Goal: Transaction & Acquisition: Purchase product/service

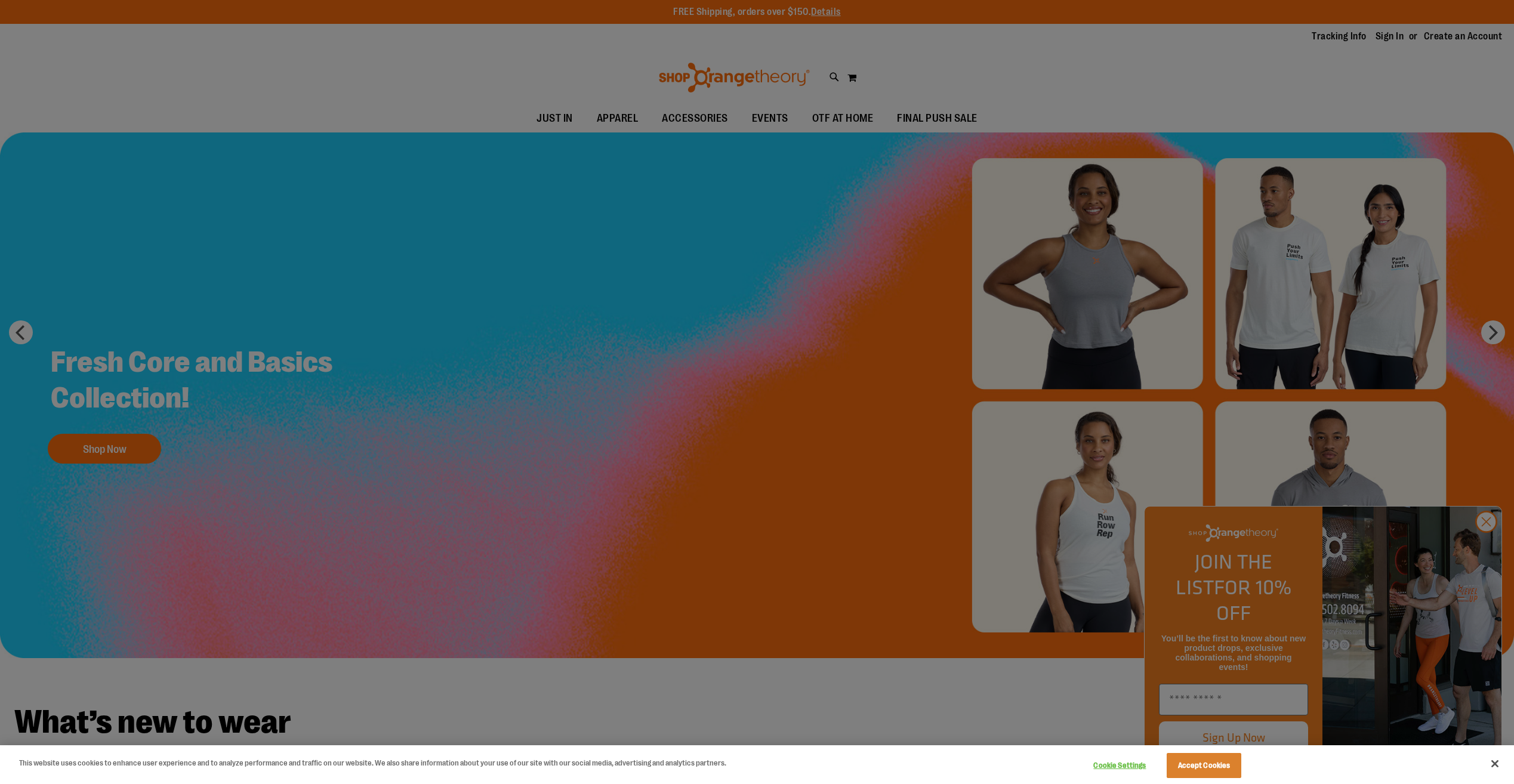
click at [1486, 555] on div at bounding box center [757, 392] width 1514 height 784
click at [1486, 552] on div at bounding box center [757, 392] width 1514 height 784
click at [454, 370] on div at bounding box center [757, 392] width 1514 height 784
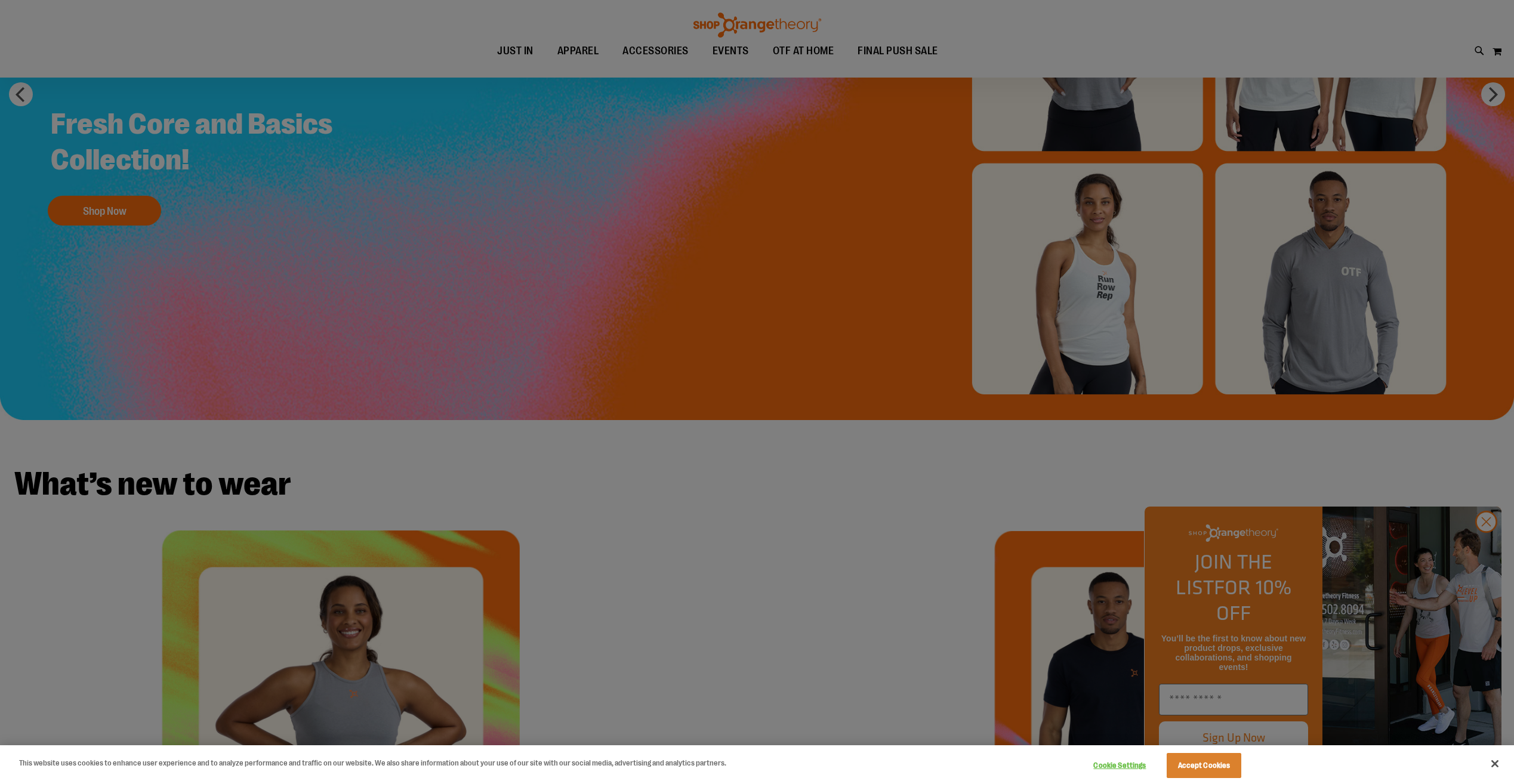
scroll to position [238, 0]
click at [1213, 766] on button "Accept Cookies" at bounding box center [1204, 765] width 74 height 25
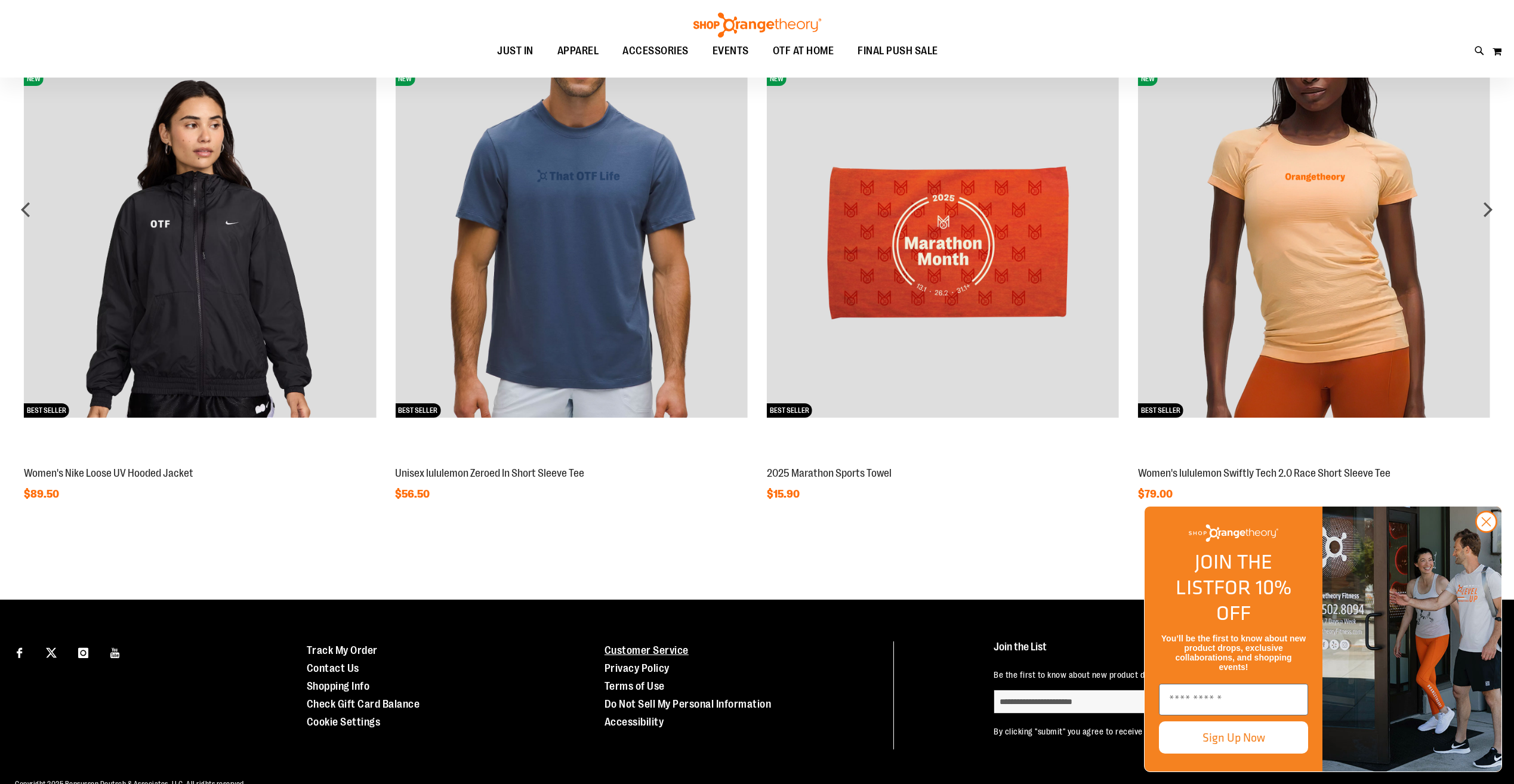
scroll to position [1203, 0]
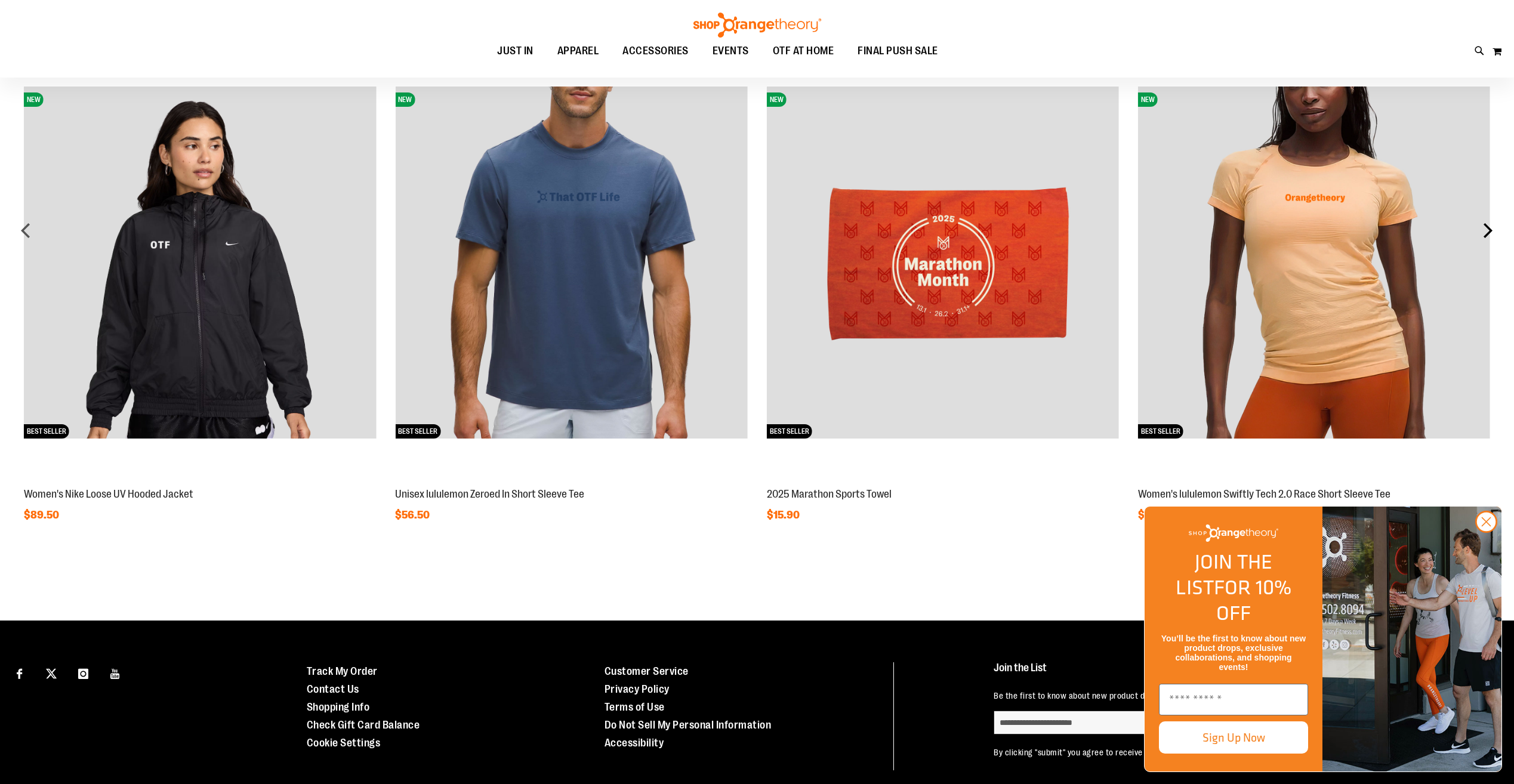
click at [1480, 228] on div "next" at bounding box center [1488, 231] width 24 height 24
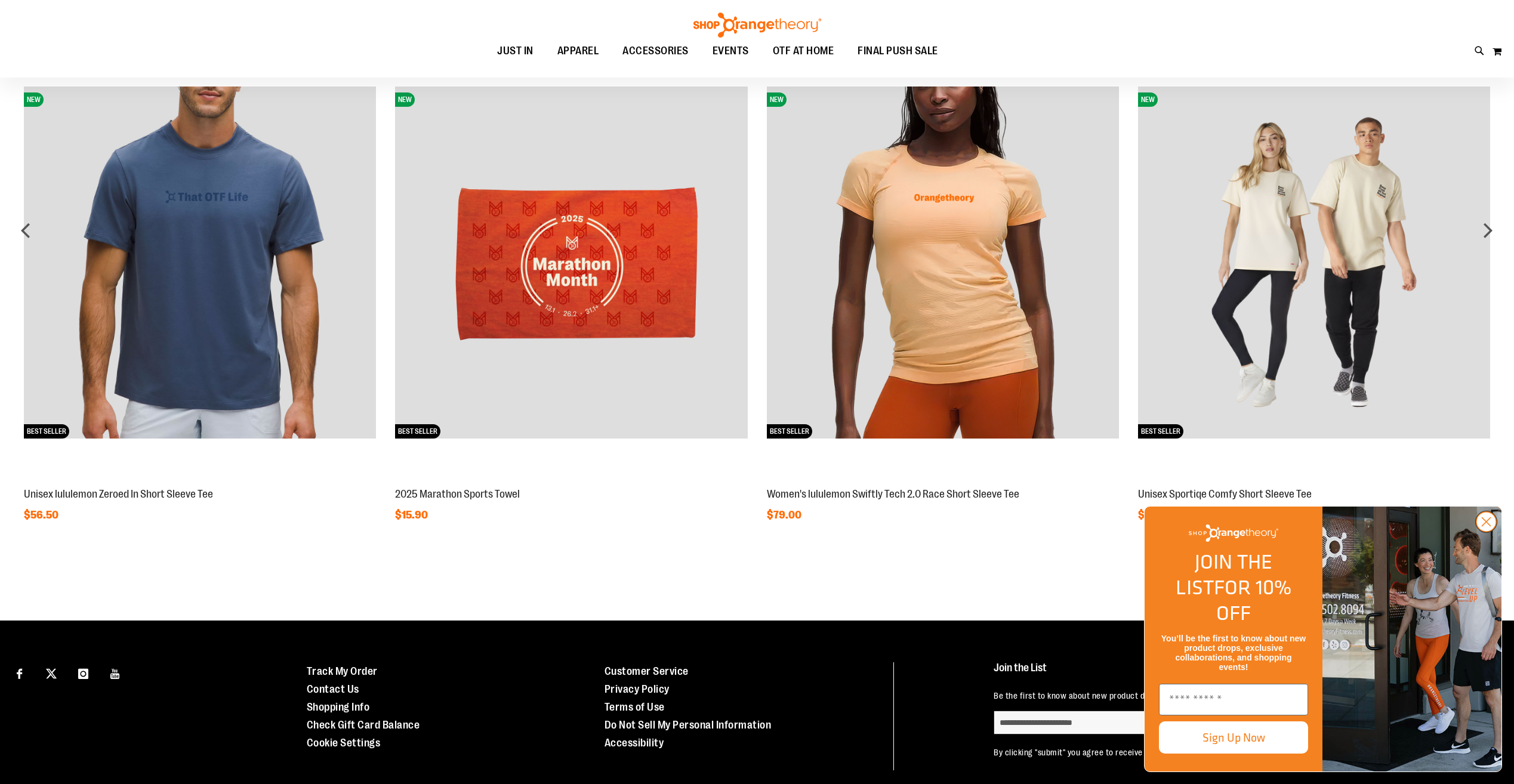
click at [1487, 526] on icon "Close dialog" at bounding box center [1486, 522] width 8 height 8
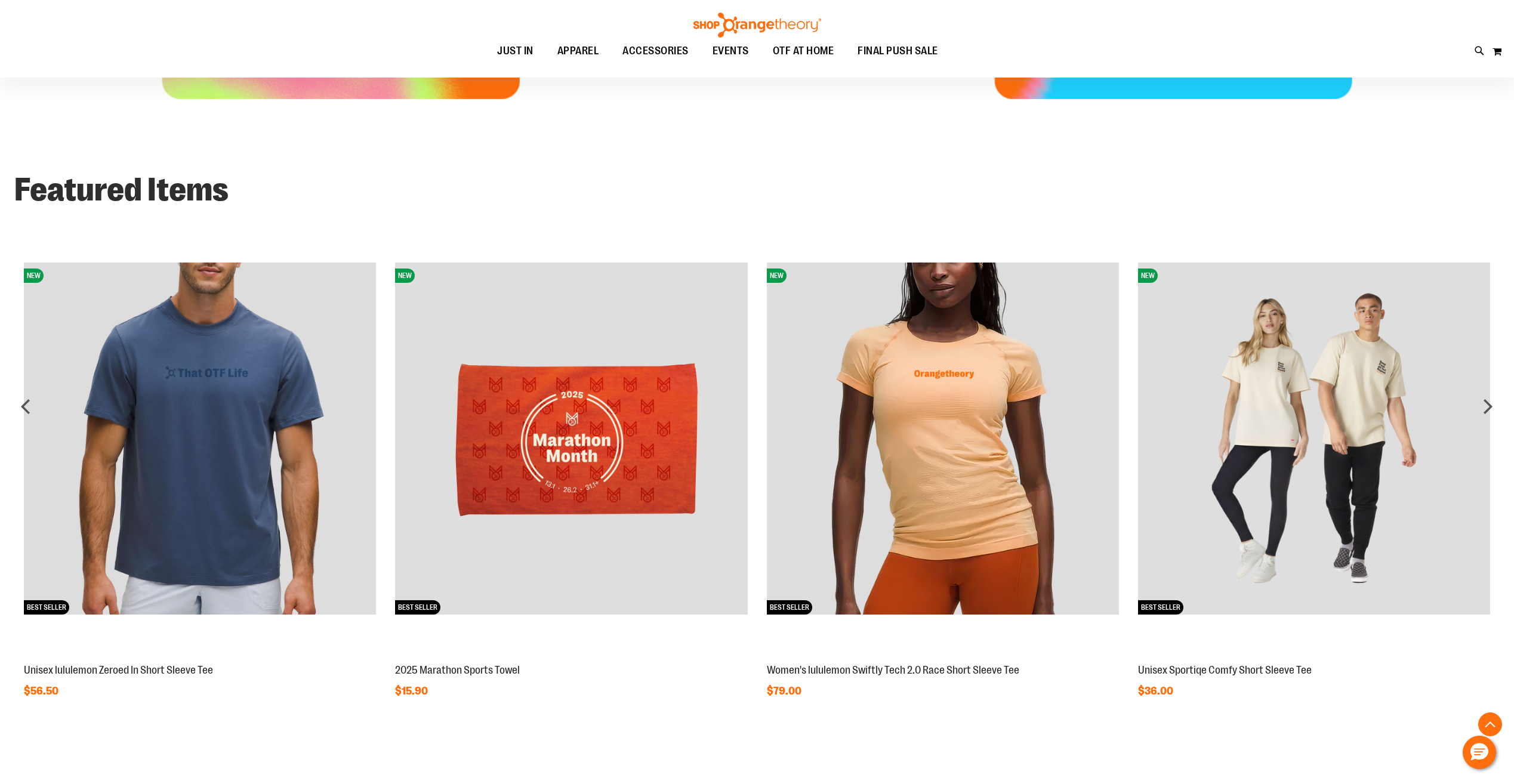
scroll to position [1024, 0]
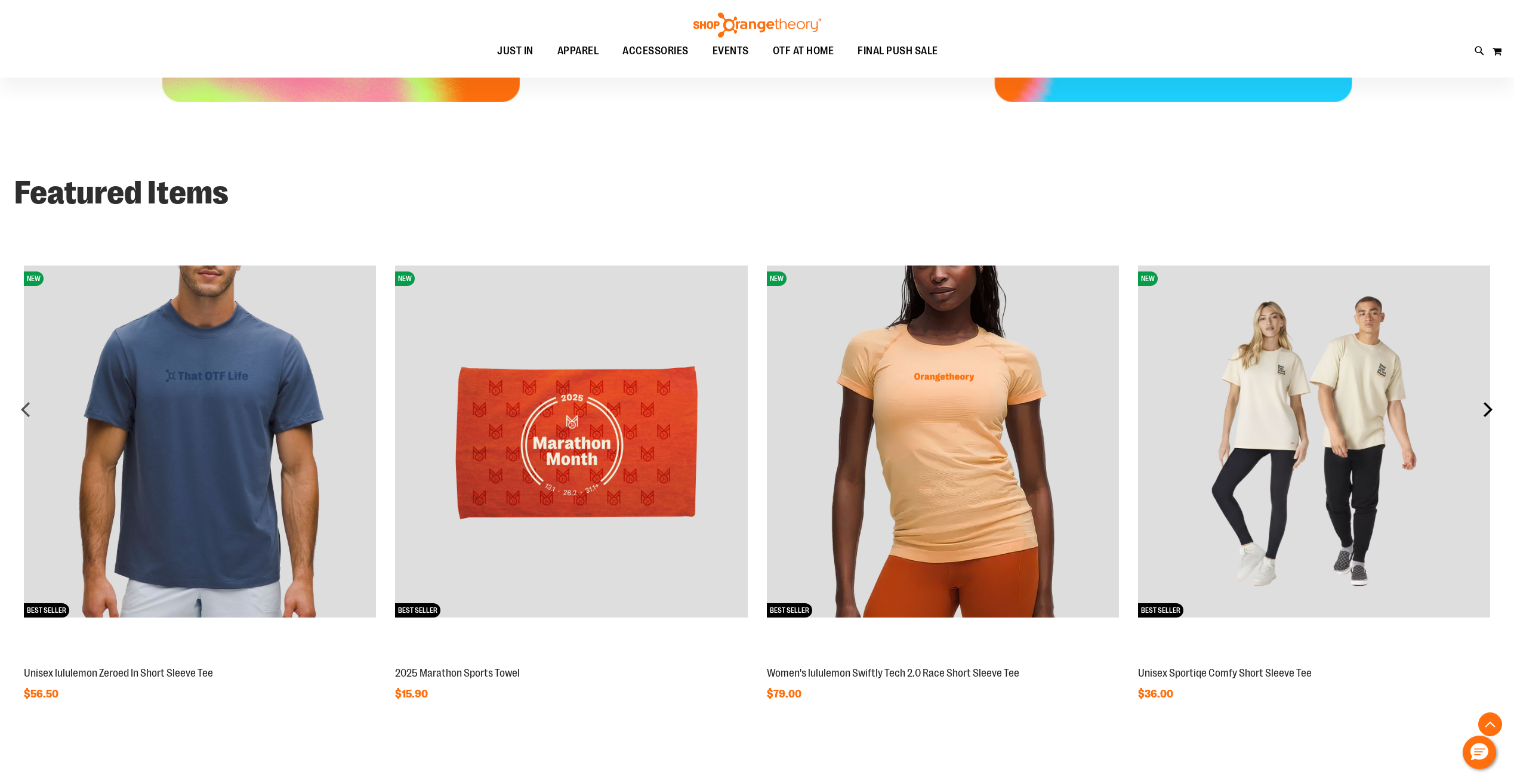
click at [1487, 409] on div "next" at bounding box center [1488, 409] width 24 height 24
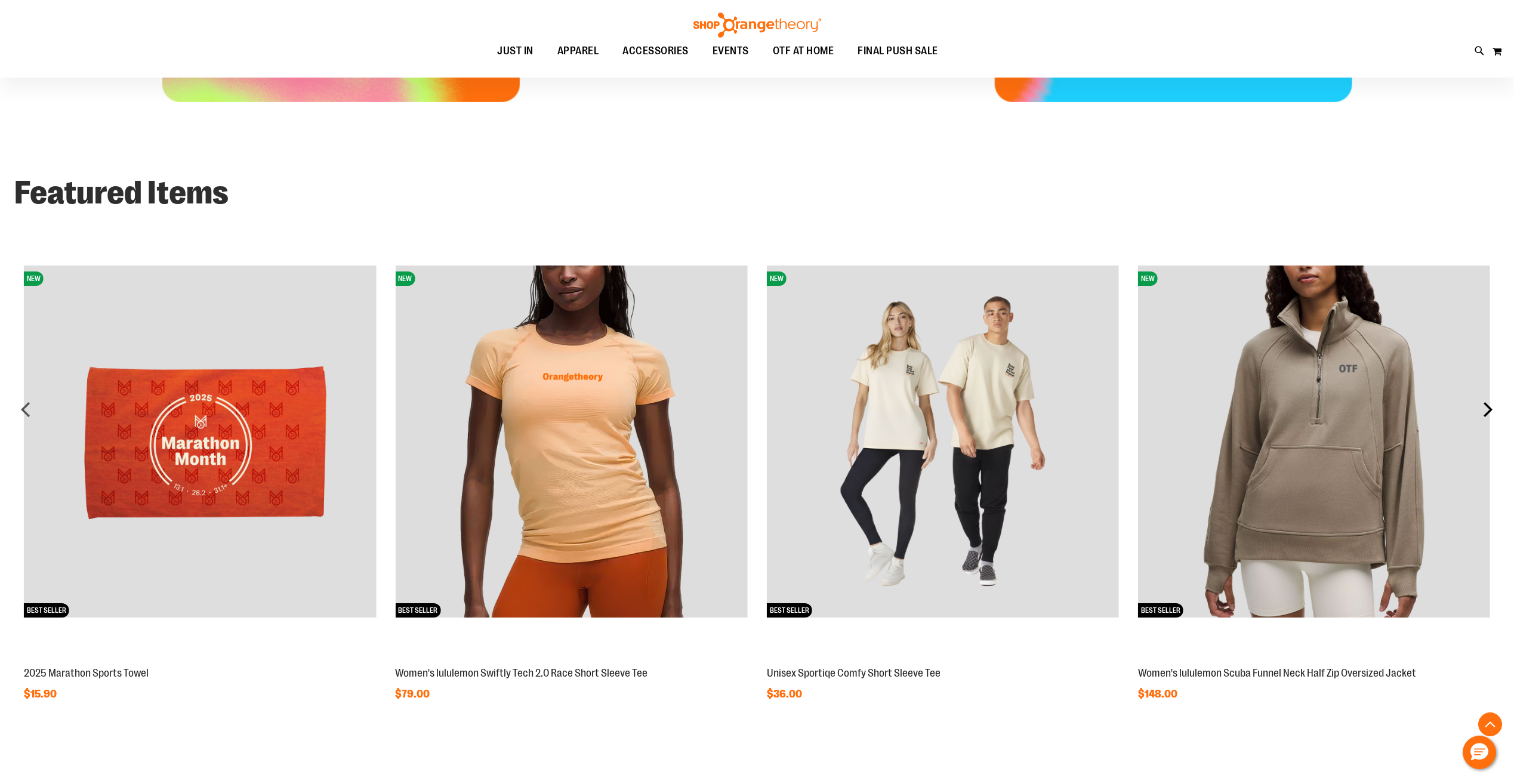
click at [1487, 409] on div "next" at bounding box center [1488, 409] width 24 height 24
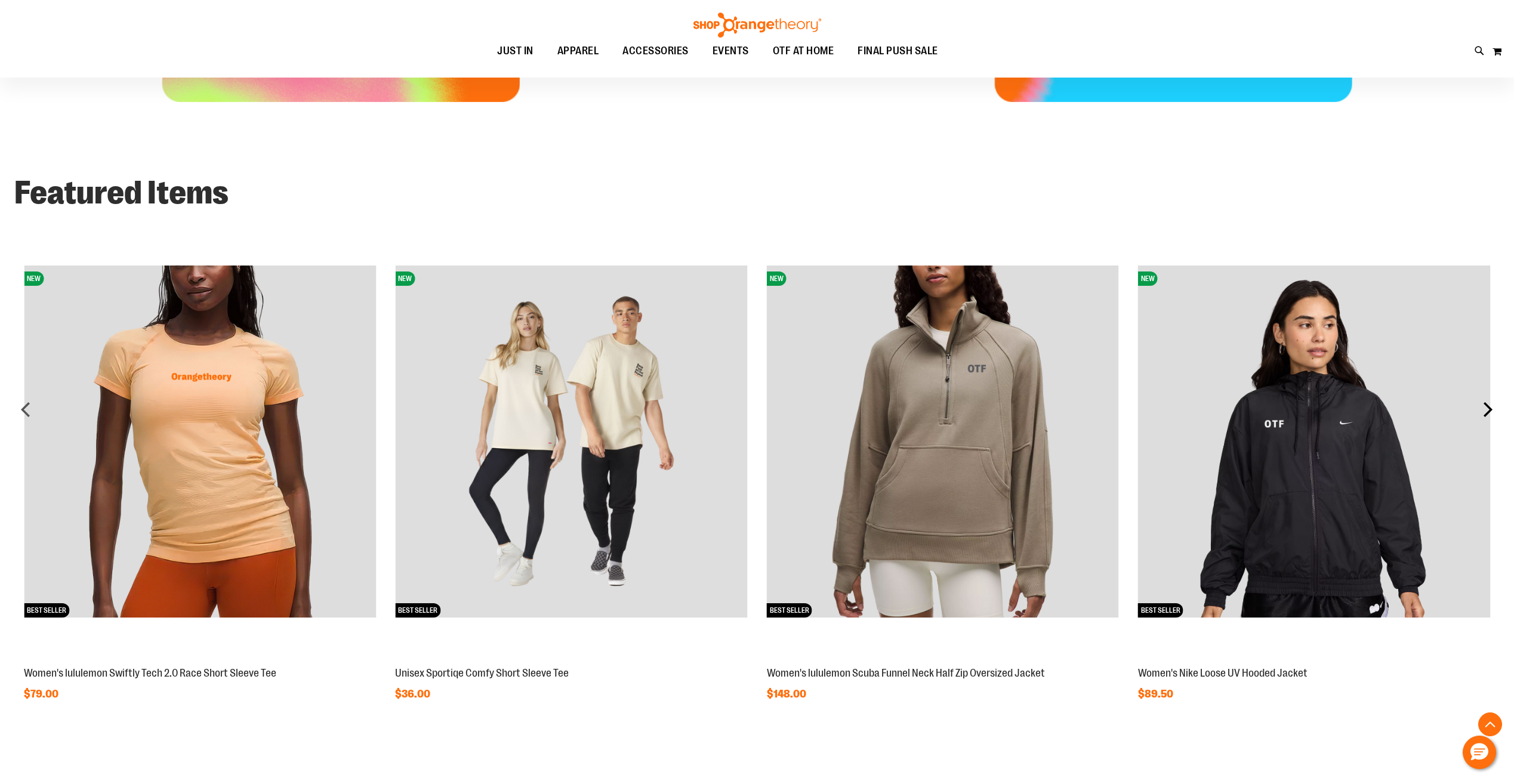
click at [1487, 409] on div "next" at bounding box center [1488, 409] width 24 height 24
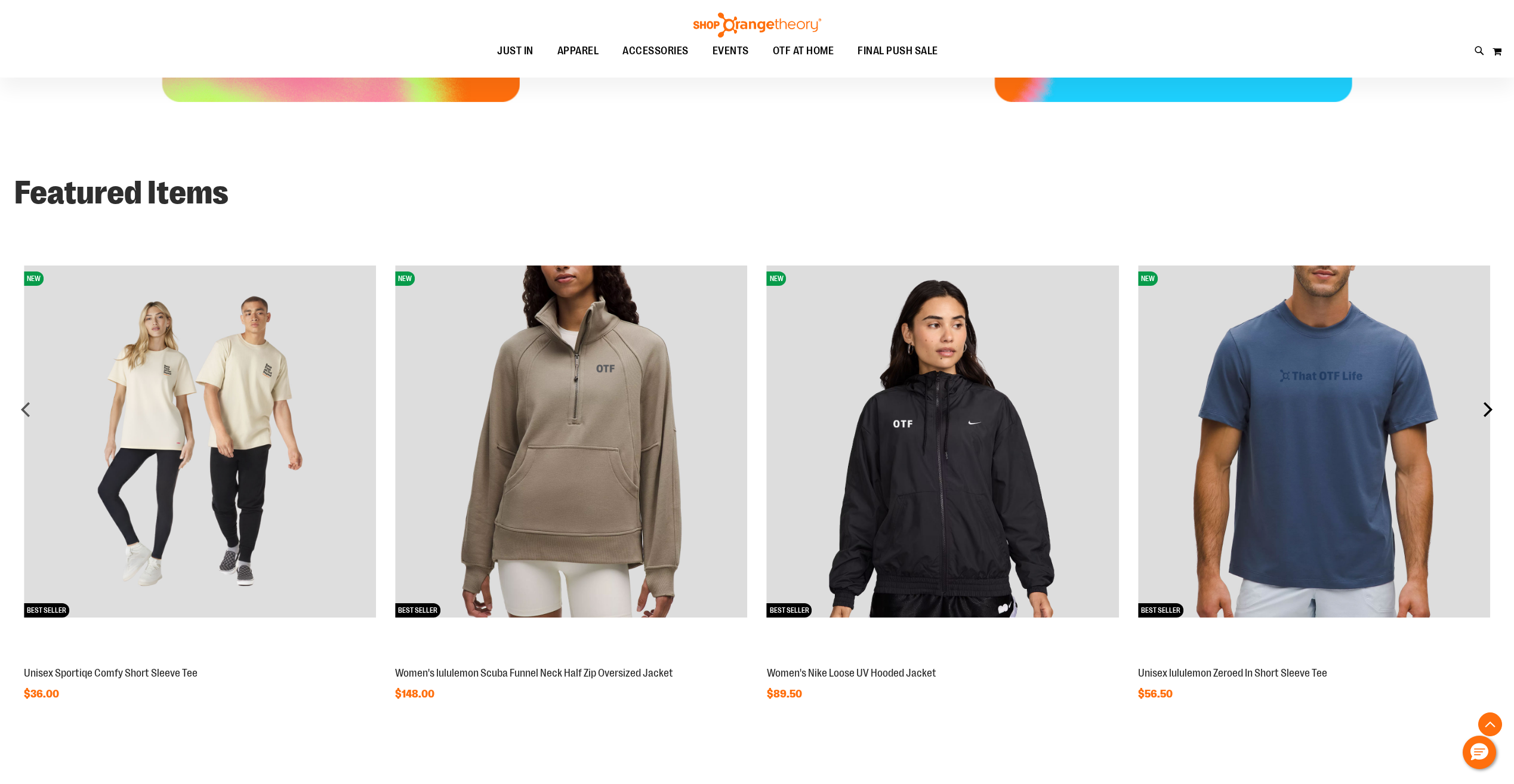
click at [1487, 409] on div "next" at bounding box center [1488, 409] width 24 height 24
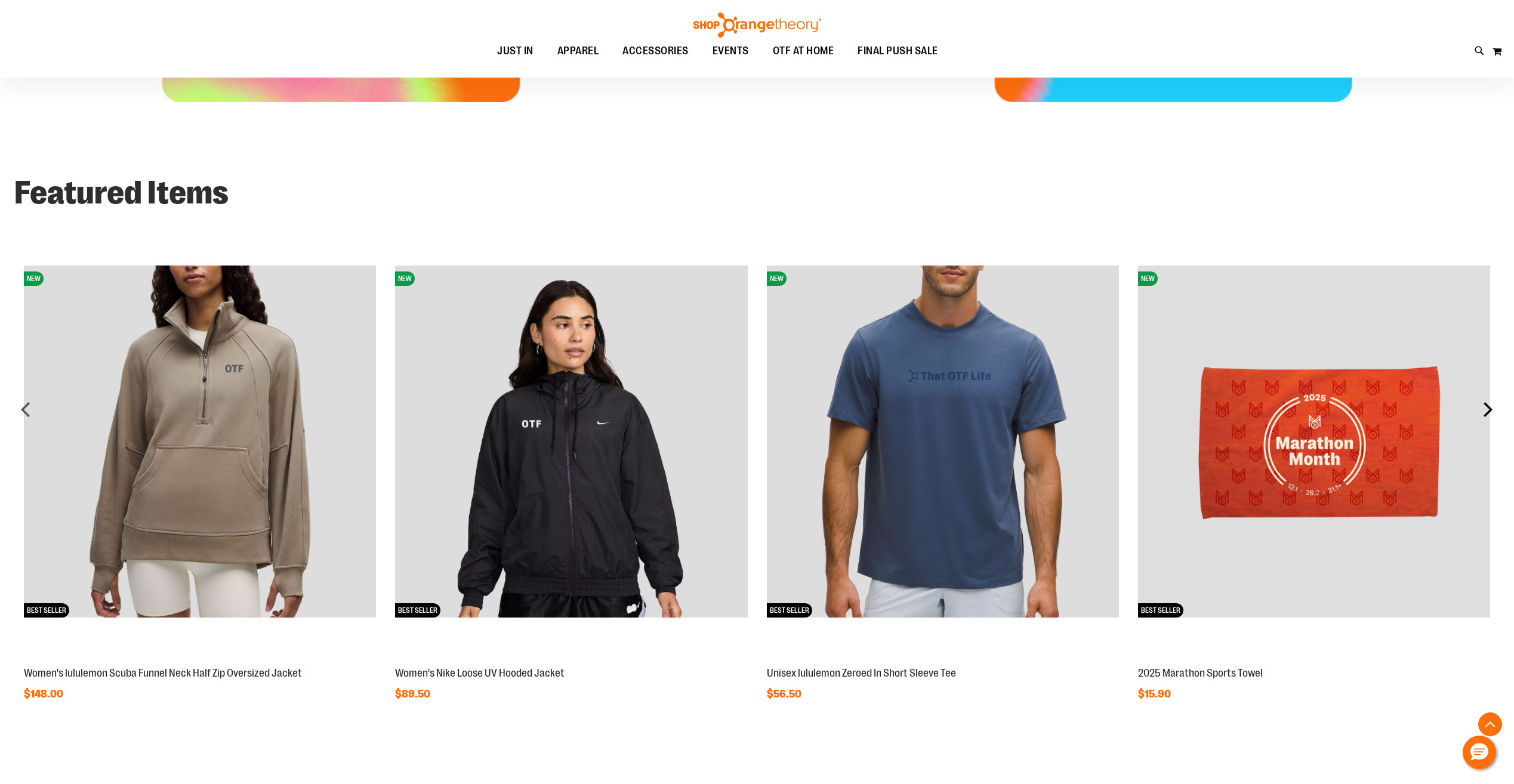
click at [1487, 409] on div "next" at bounding box center [1488, 409] width 24 height 24
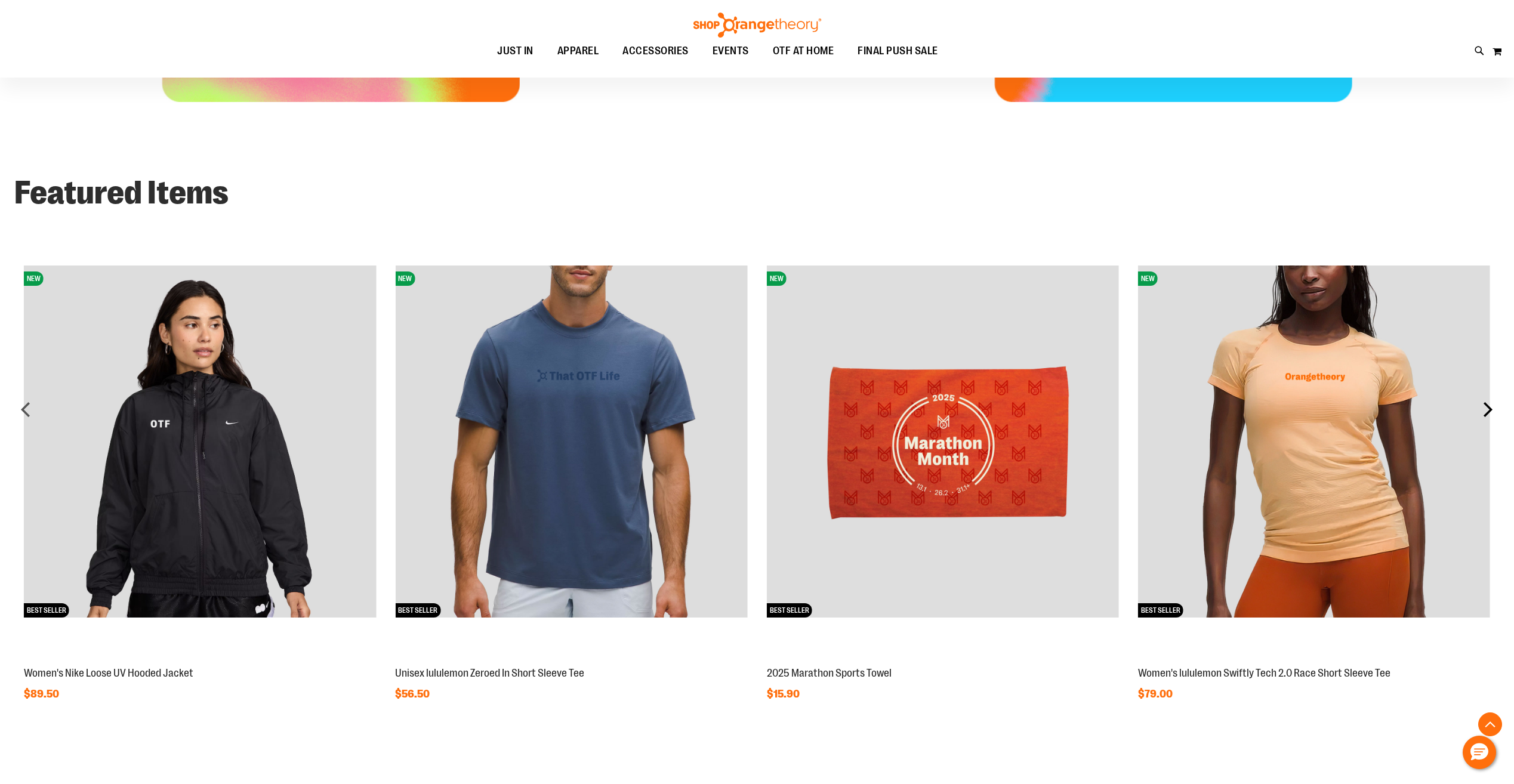
click at [1487, 409] on div "next" at bounding box center [1488, 409] width 24 height 24
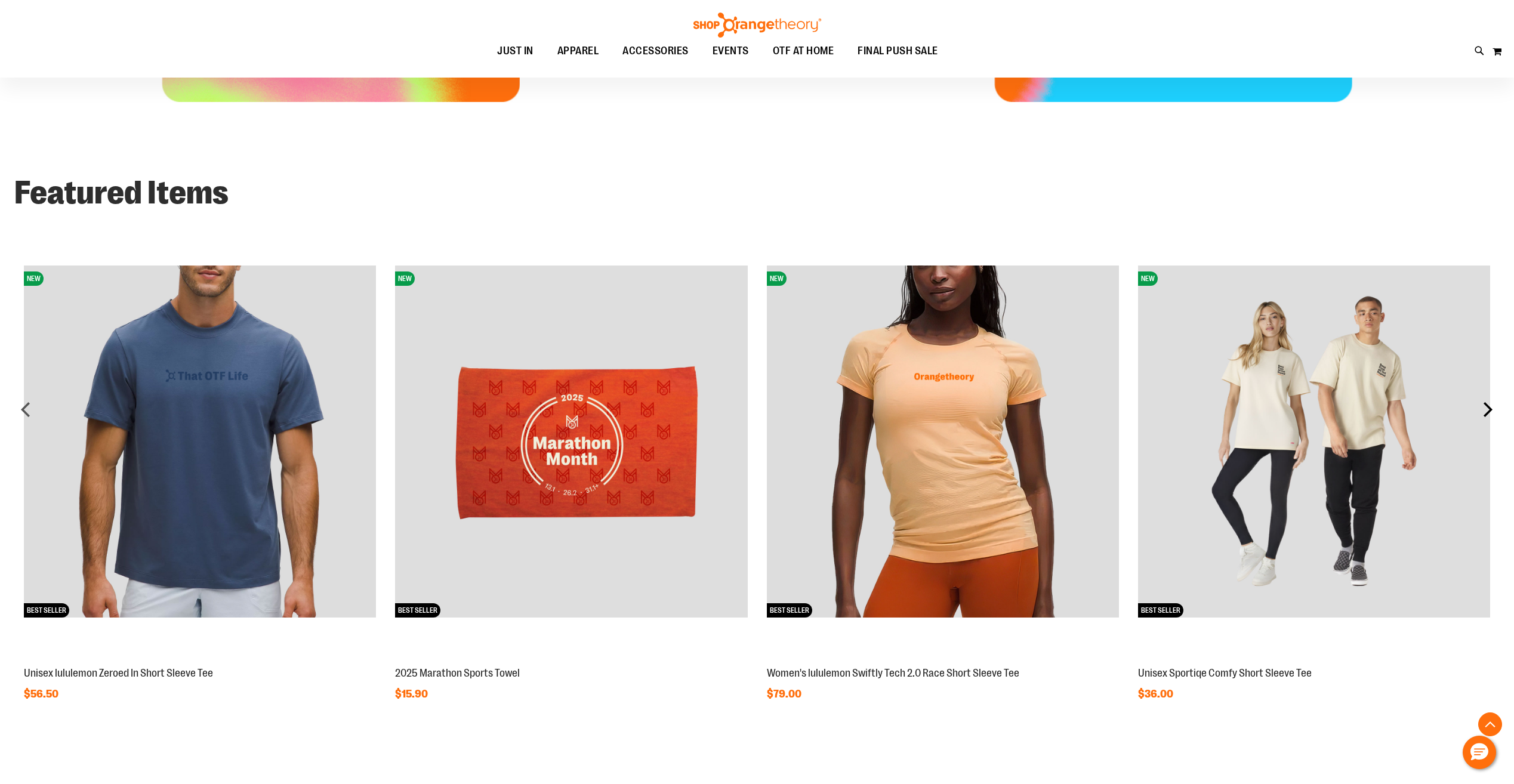
click at [1487, 409] on div "next" at bounding box center [1488, 409] width 24 height 24
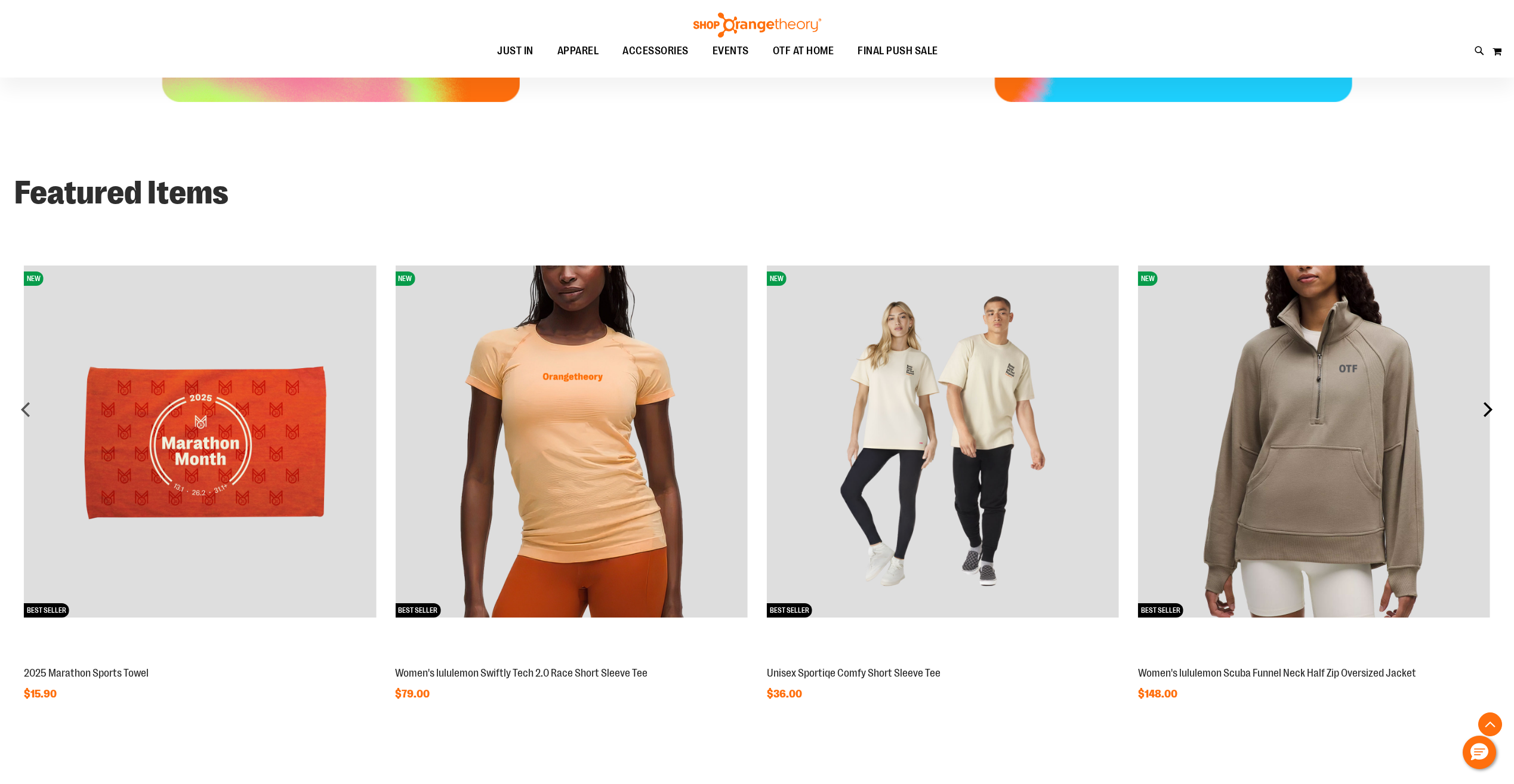
click at [1487, 409] on div "next" at bounding box center [1488, 409] width 24 height 24
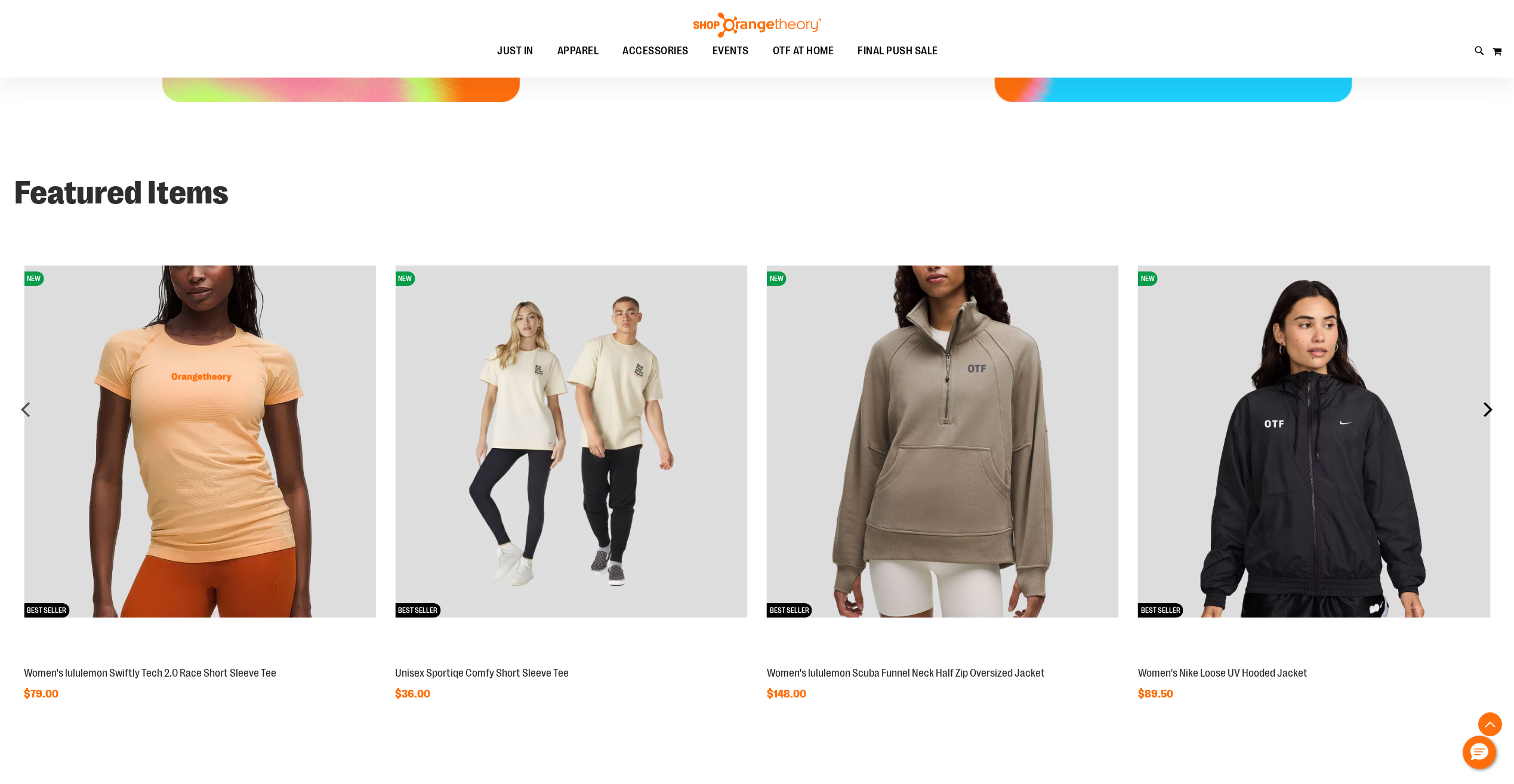
click at [1487, 409] on div "next" at bounding box center [1488, 409] width 24 height 24
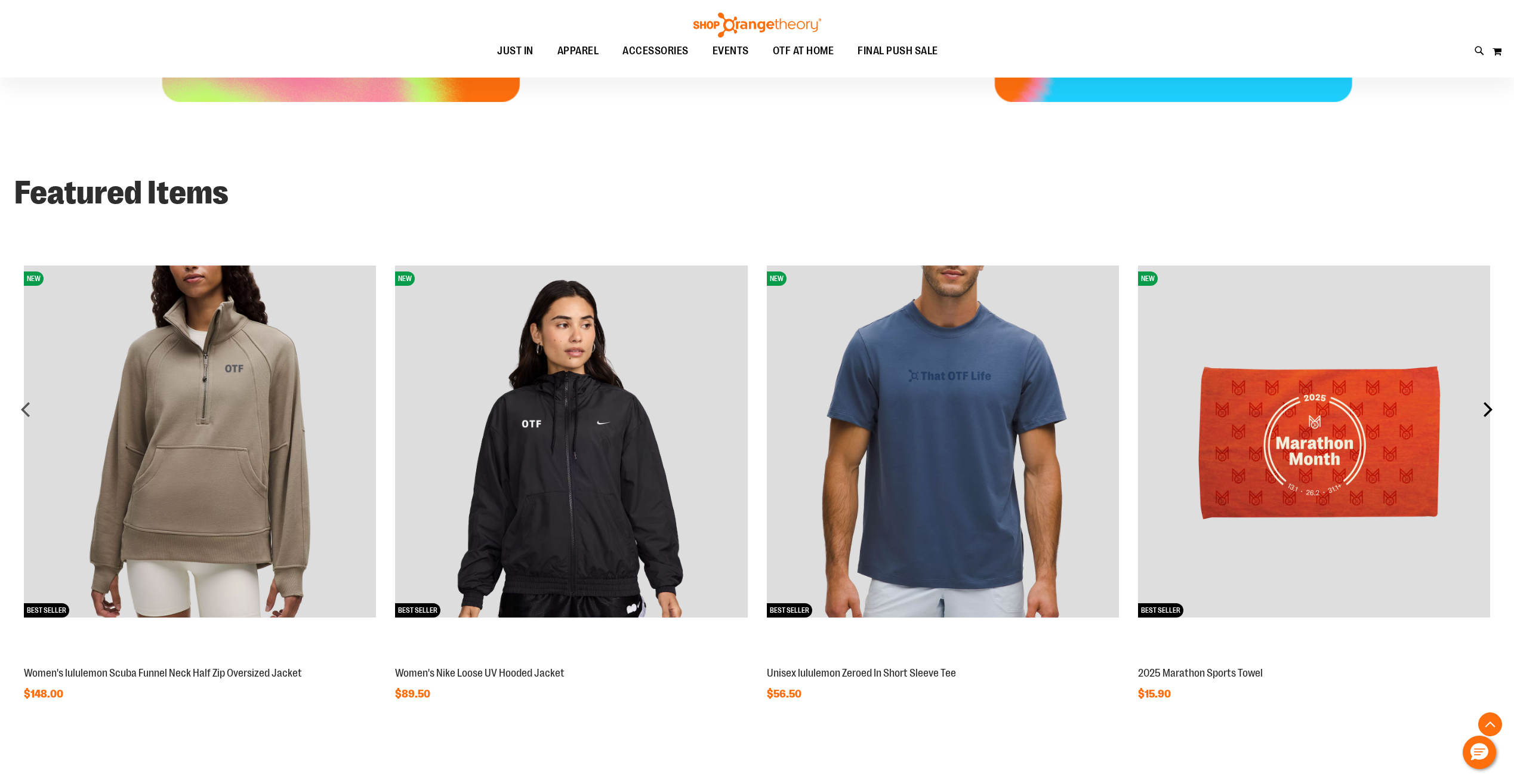
click at [1487, 409] on div "next" at bounding box center [1488, 409] width 24 height 24
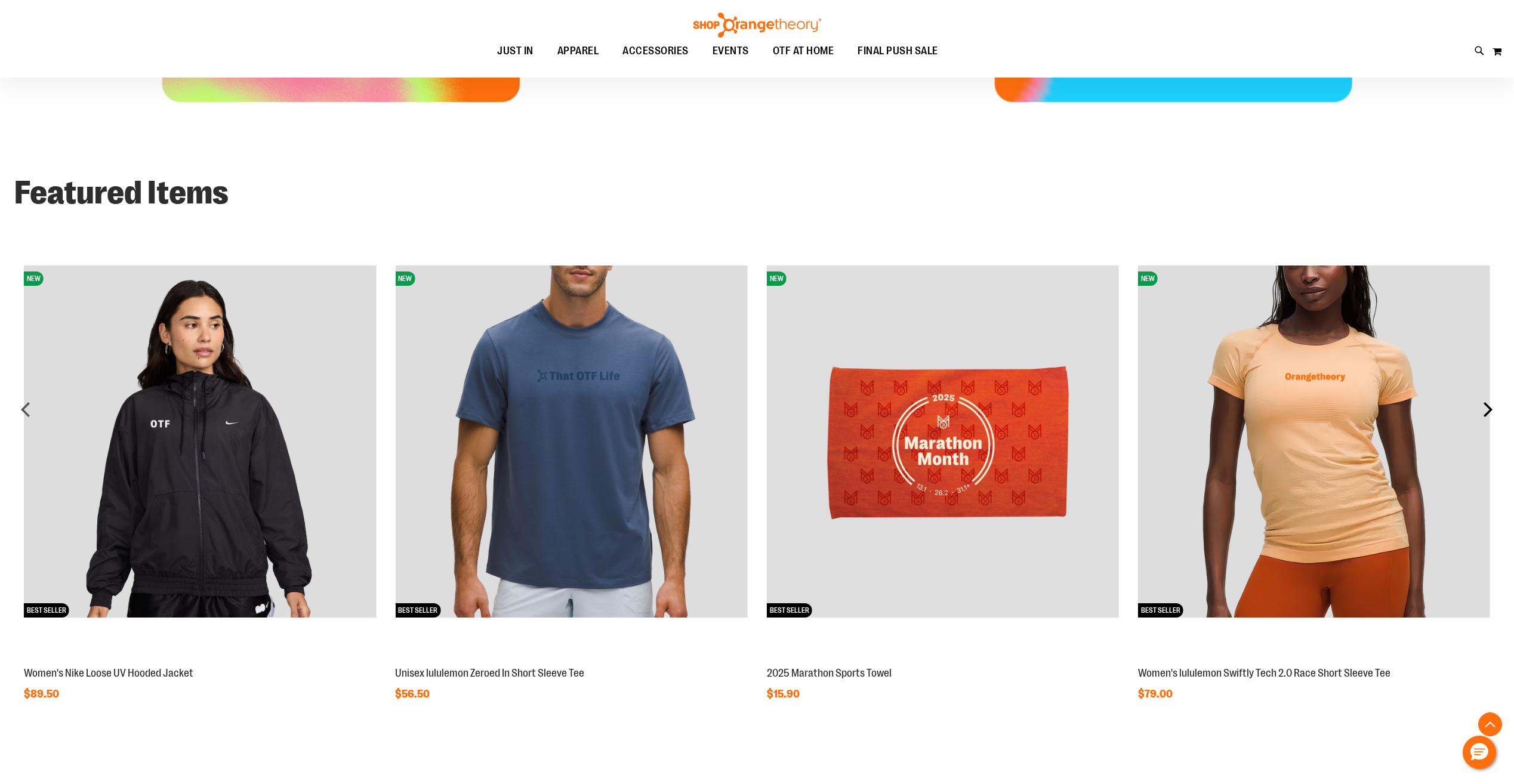
click at [1487, 409] on div "next" at bounding box center [1488, 409] width 24 height 24
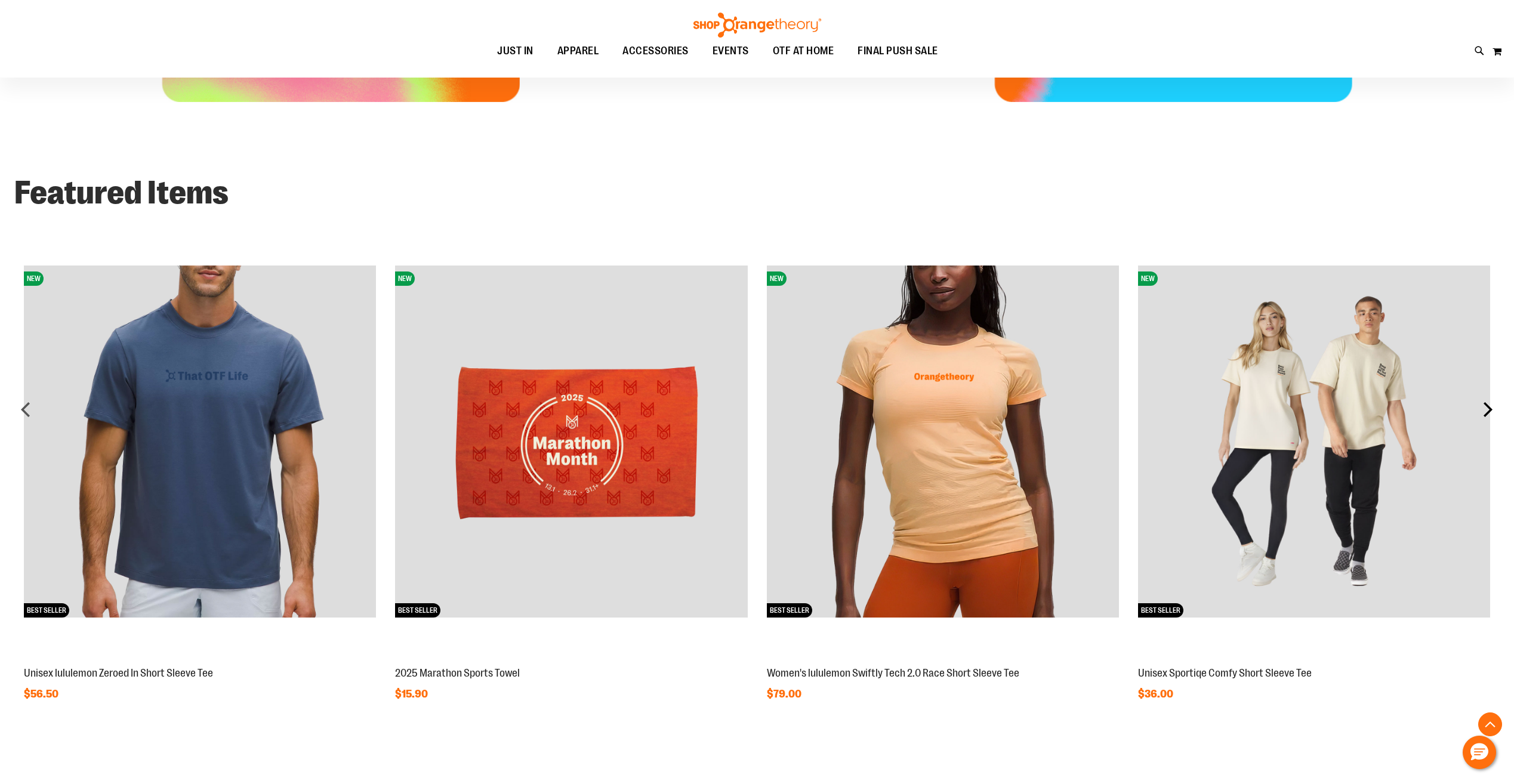
click at [1487, 409] on div "next" at bounding box center [1488, 409] width 24 height 24
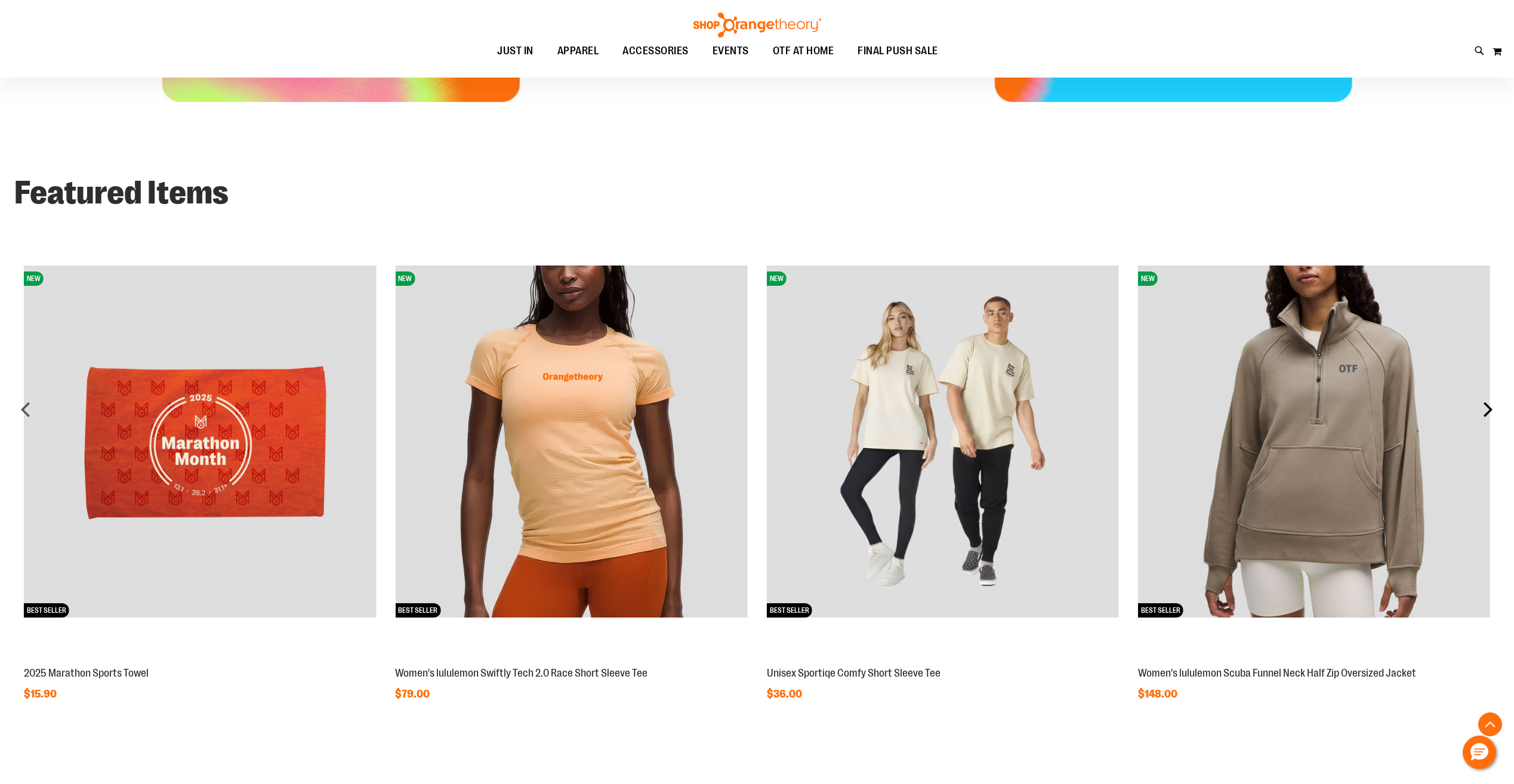
click at [1487, 409] on div "next" at bounding box center [1488, 409] width 24 height 24
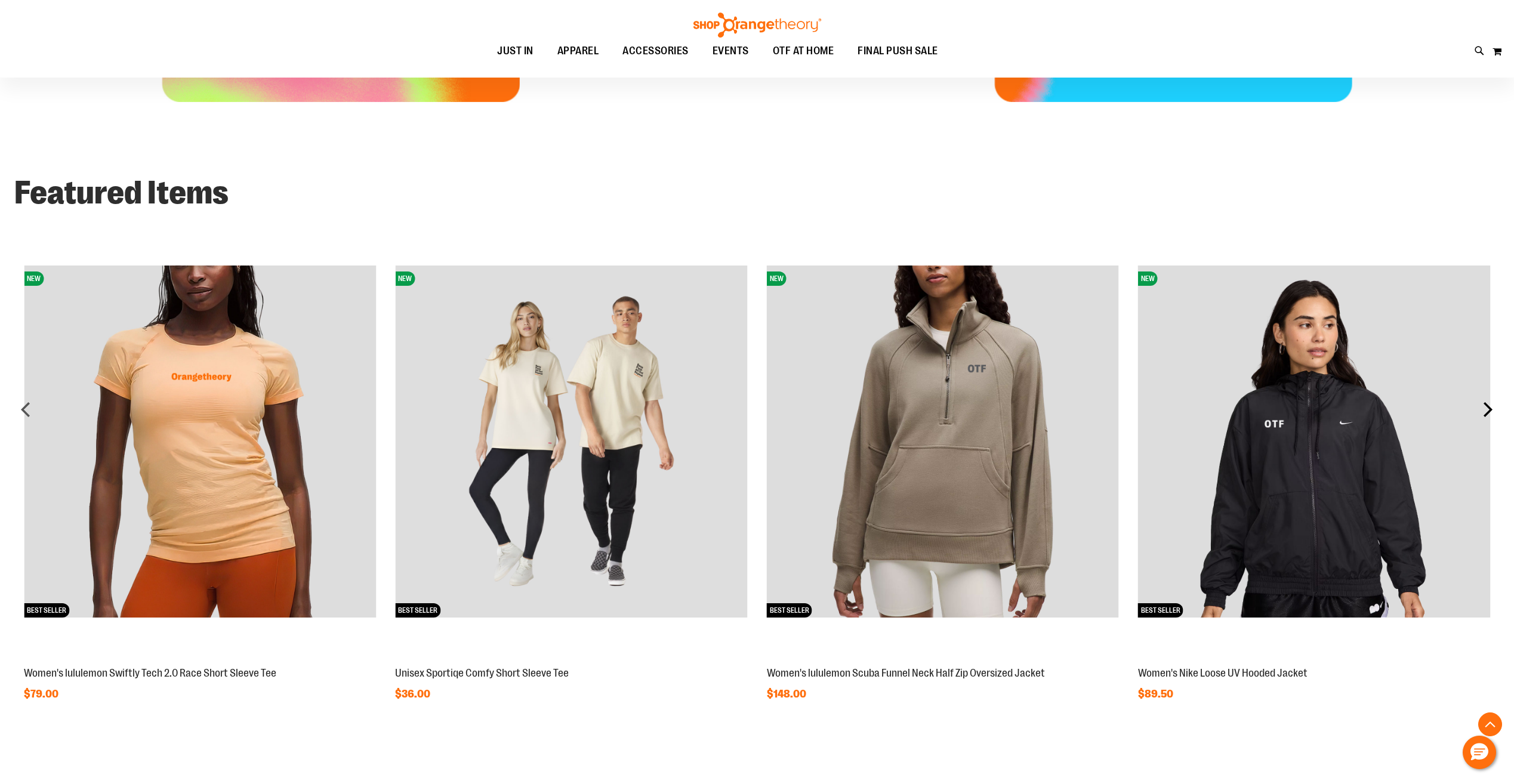
click at [1487, 409] on div "next" at bounding box center [1488, 409] width 24 height 24
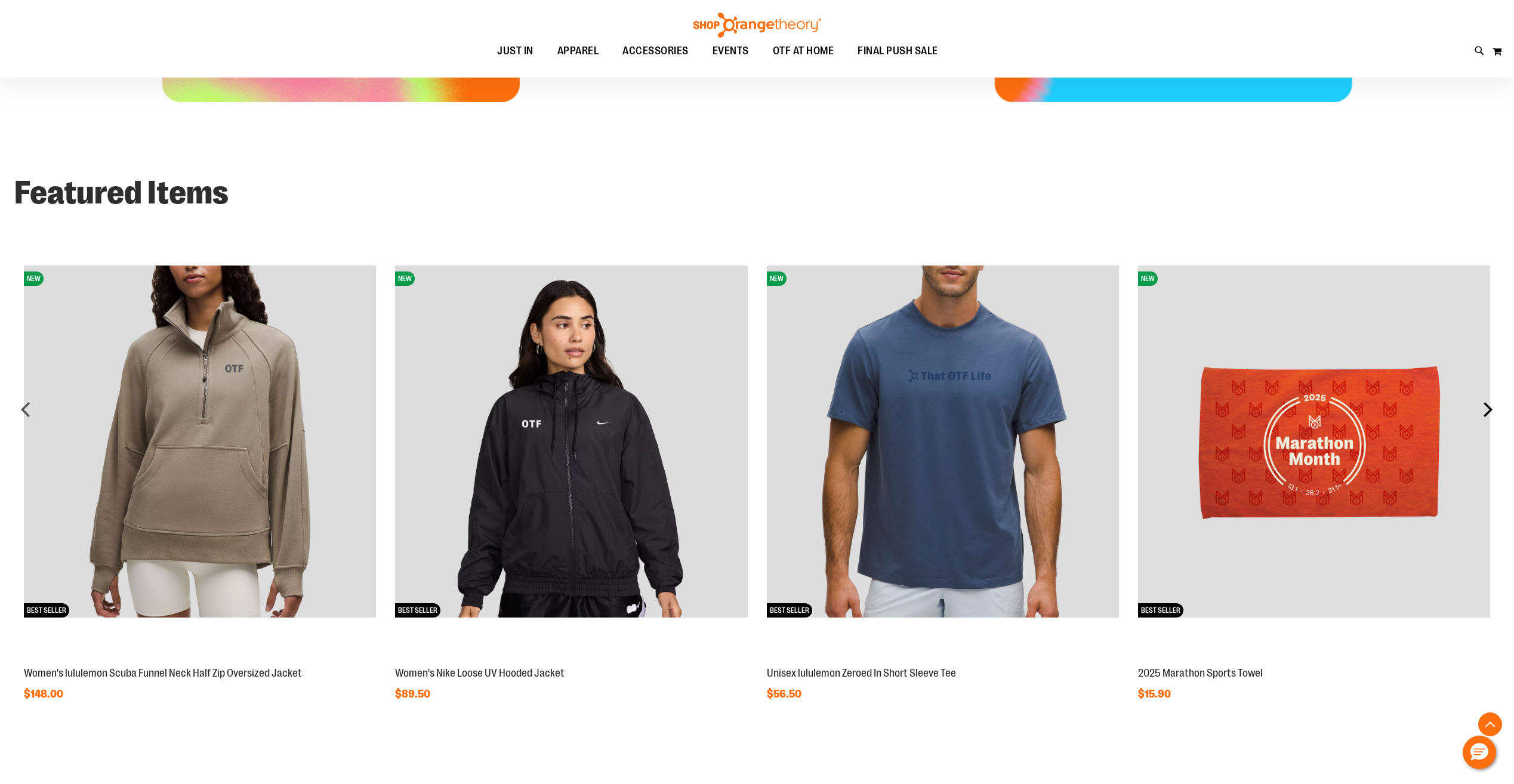
click at [1487, 409] on div "next" at bounding box center [1488, 409] width 24 height 24
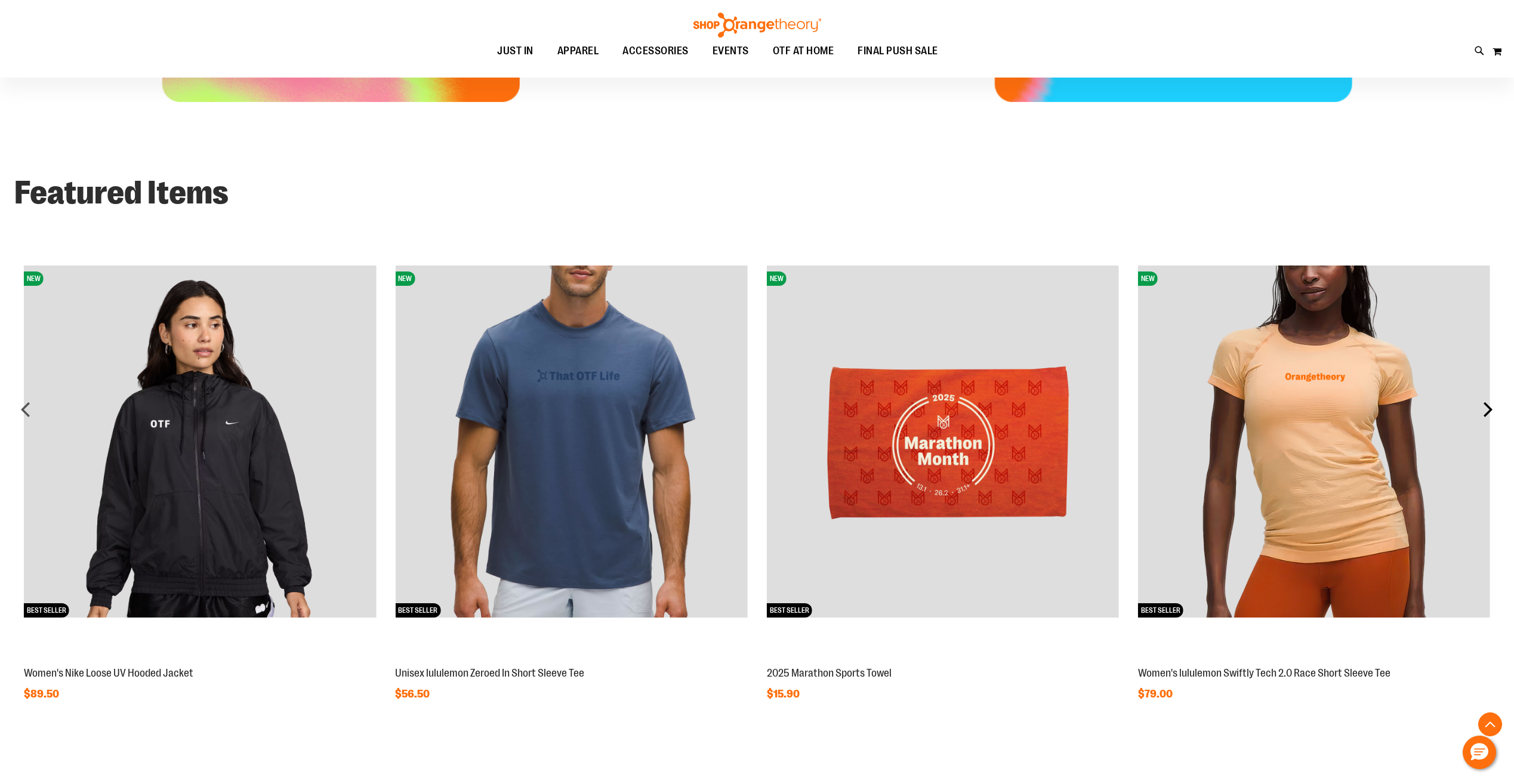
click at [1487, 409] on div "next" at bounding box center [1488, 409] width 24 height 24
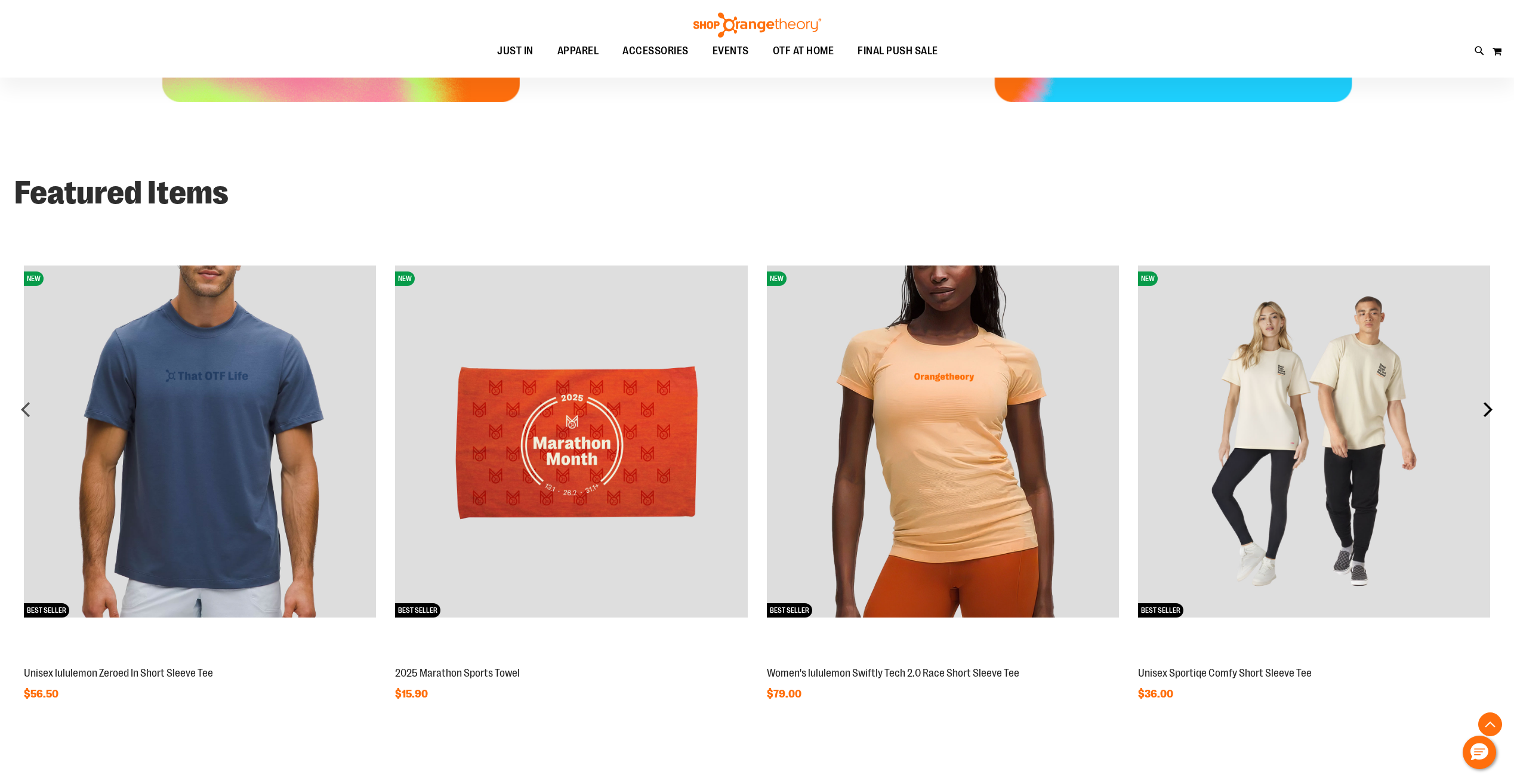
click at [1487, 409] on div "next" at bounding box center [1488, 409] width 24 height 24
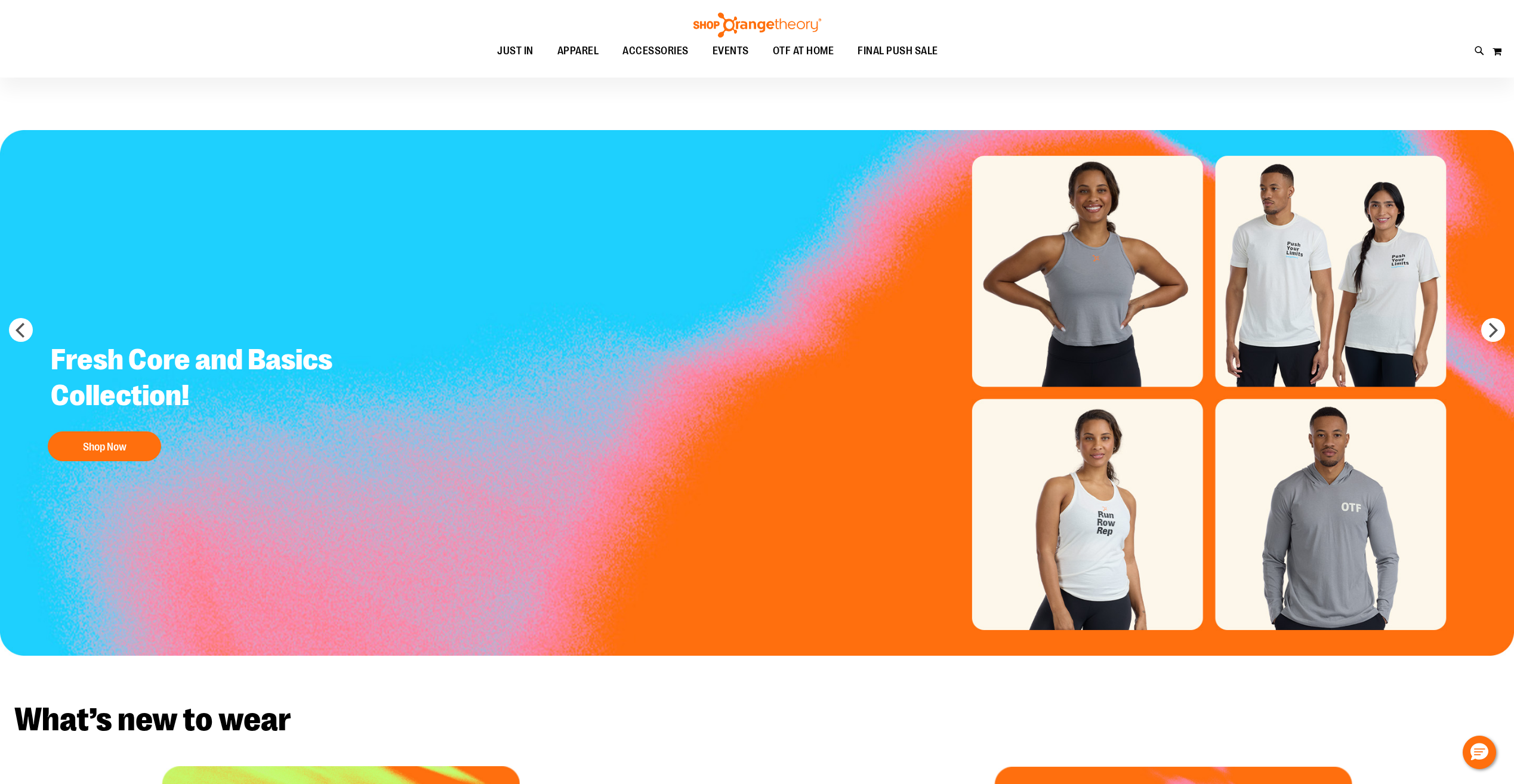
scroll to position [0, 0]
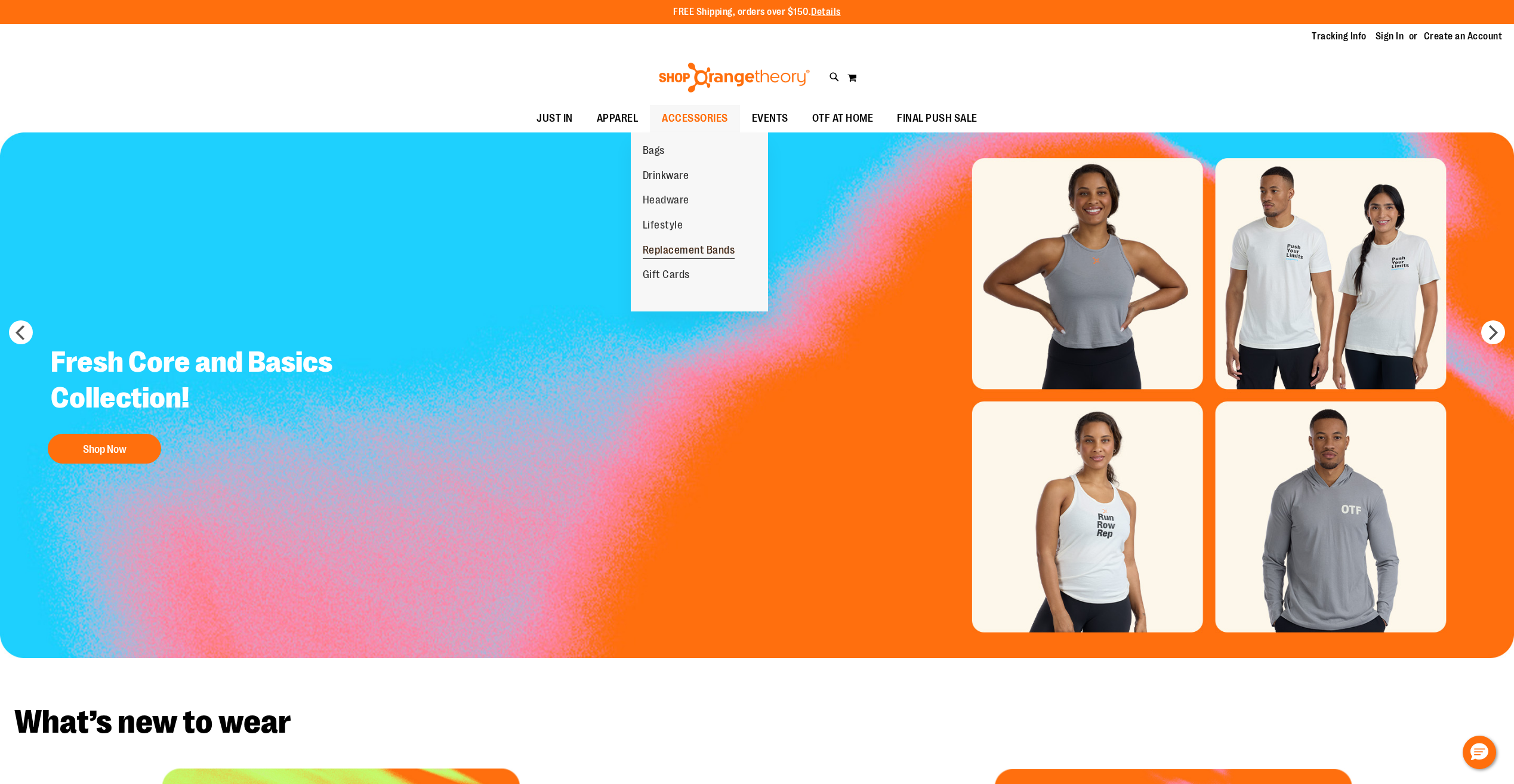
click at [668, 250] on span "Replacement Bands" at bounding box center [689, 252] width 92 height 15
